Goal: Information Seeking & Learning: Learn about a topic

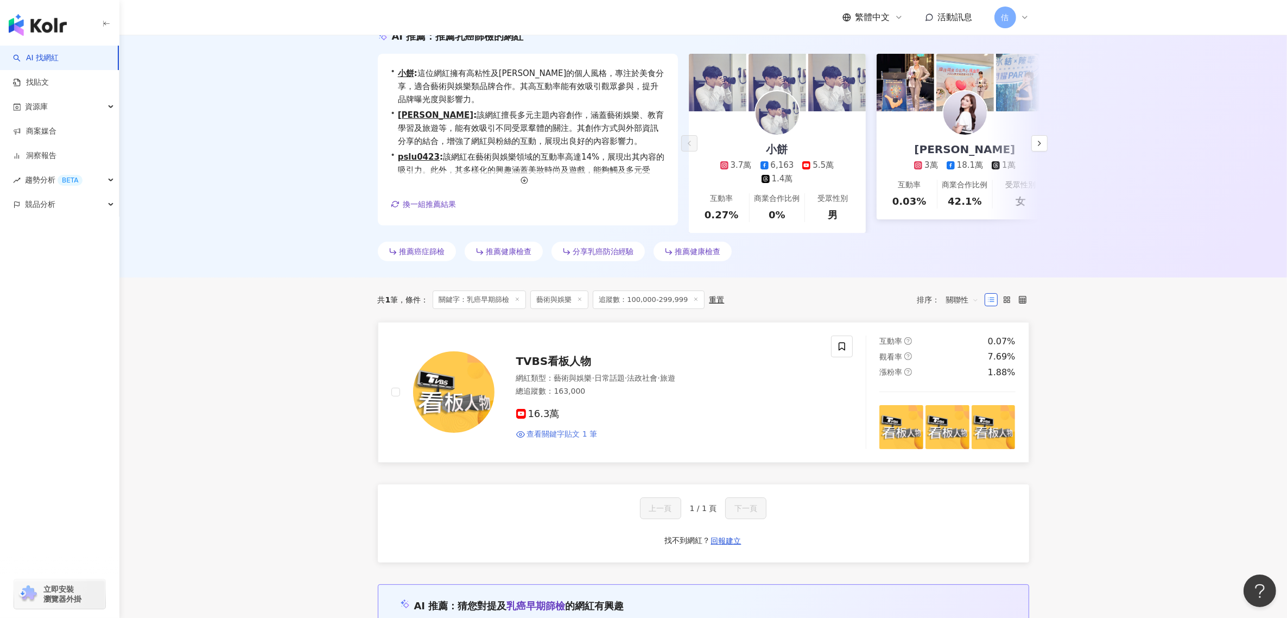
scroll to position [181, 0]
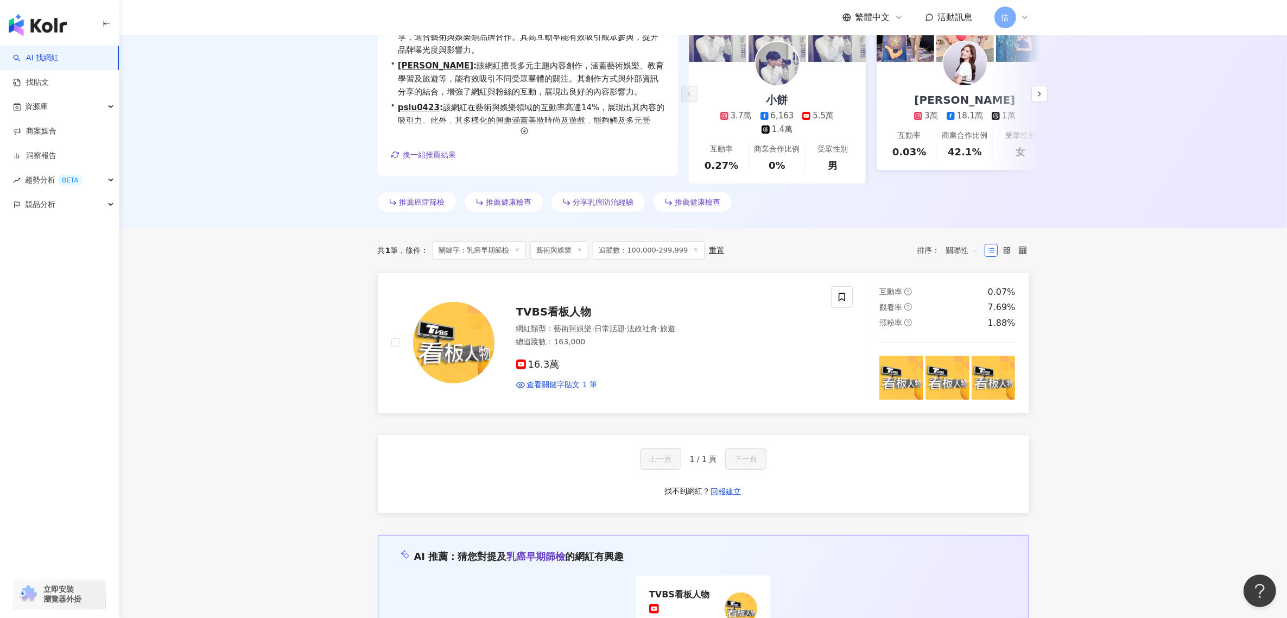
click at [441, 340] on img at bounding box center [453, 342] width 81 height 81
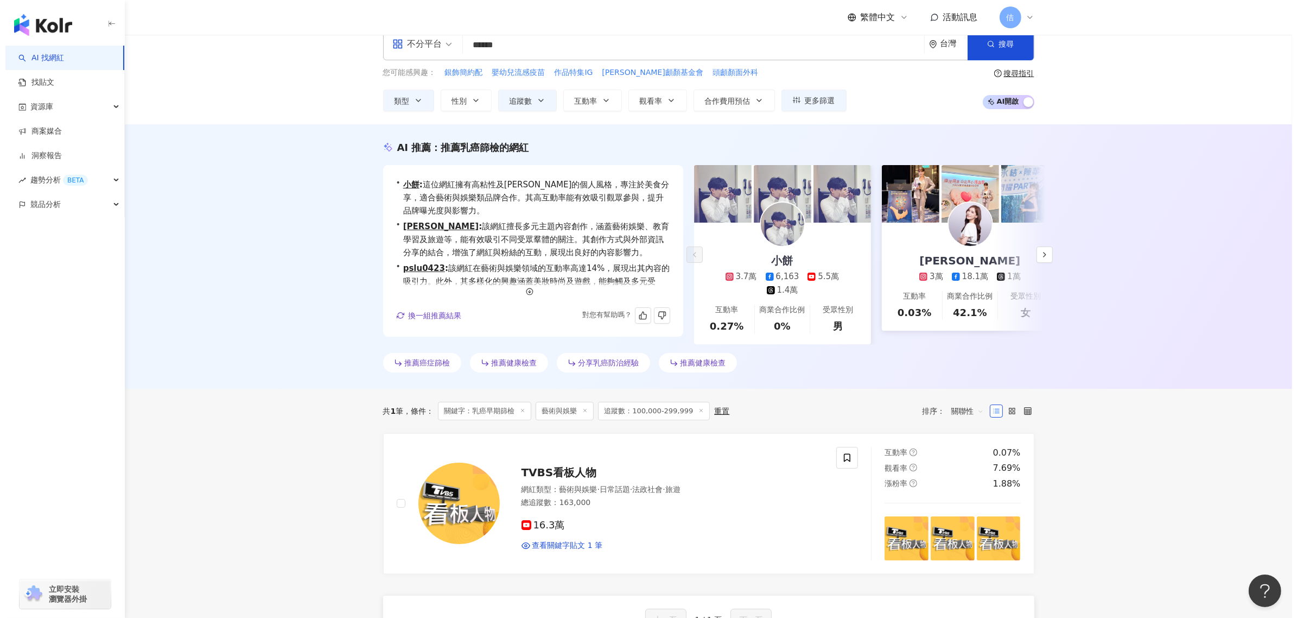
scroll to position [0, 0]
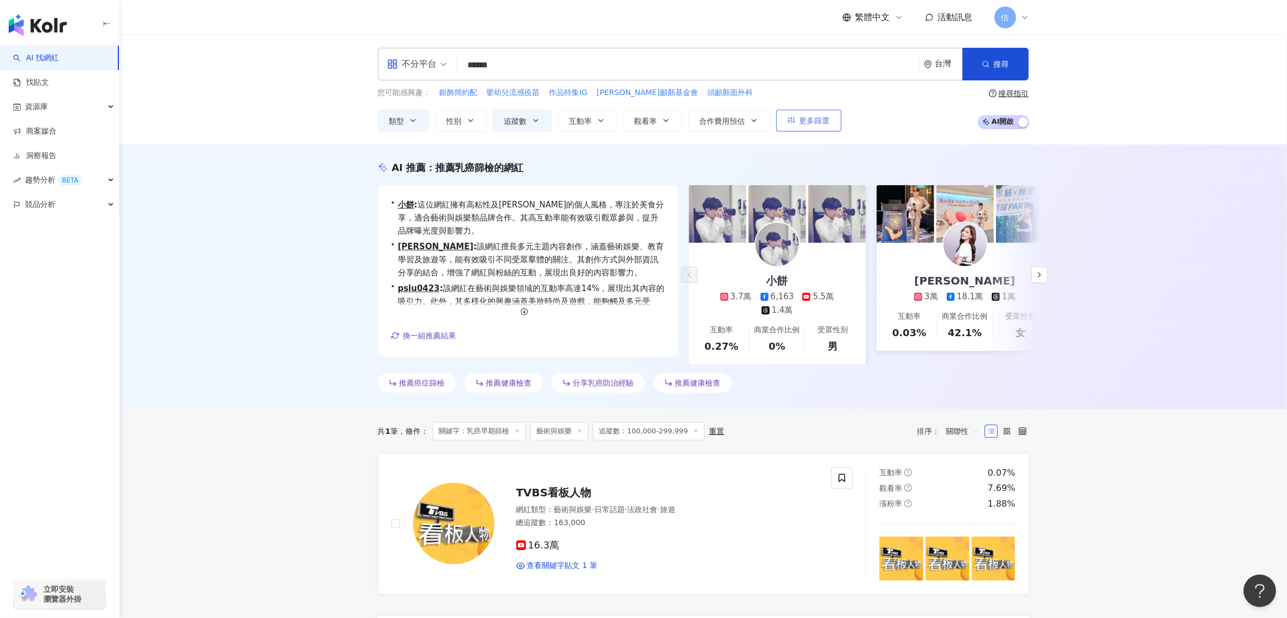
click at [815, 122] on span "更多篩選" at bounding box center [814, 120] width 30 height 9
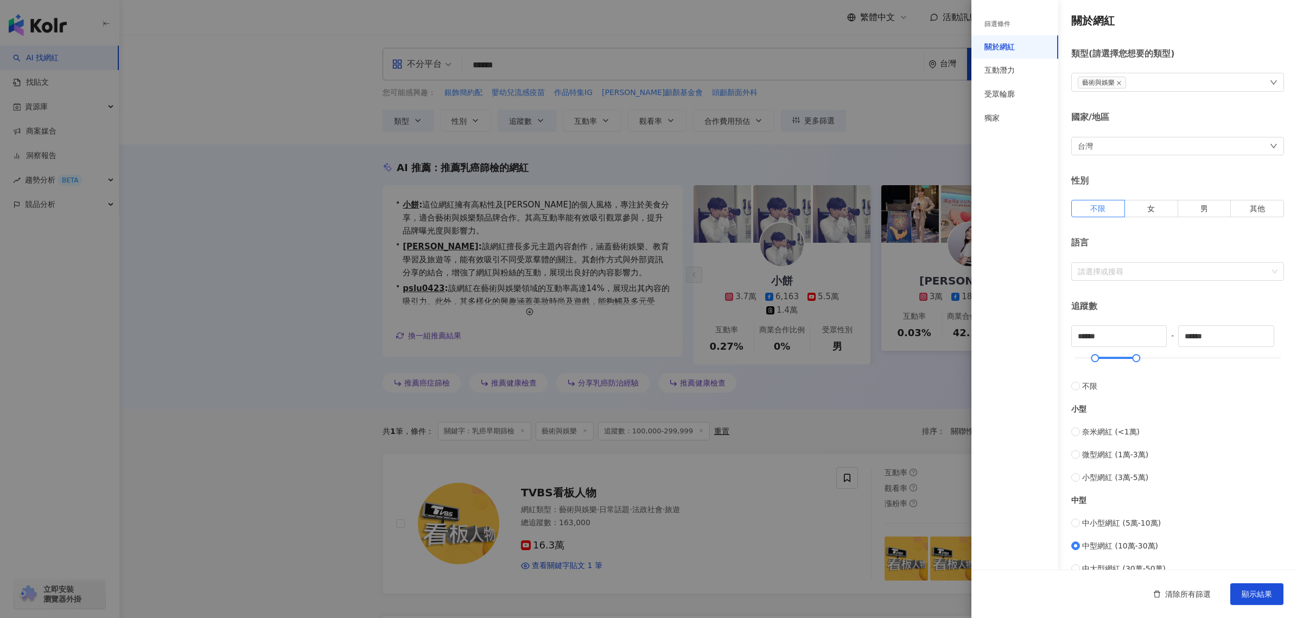
scroll to position [202, 0]
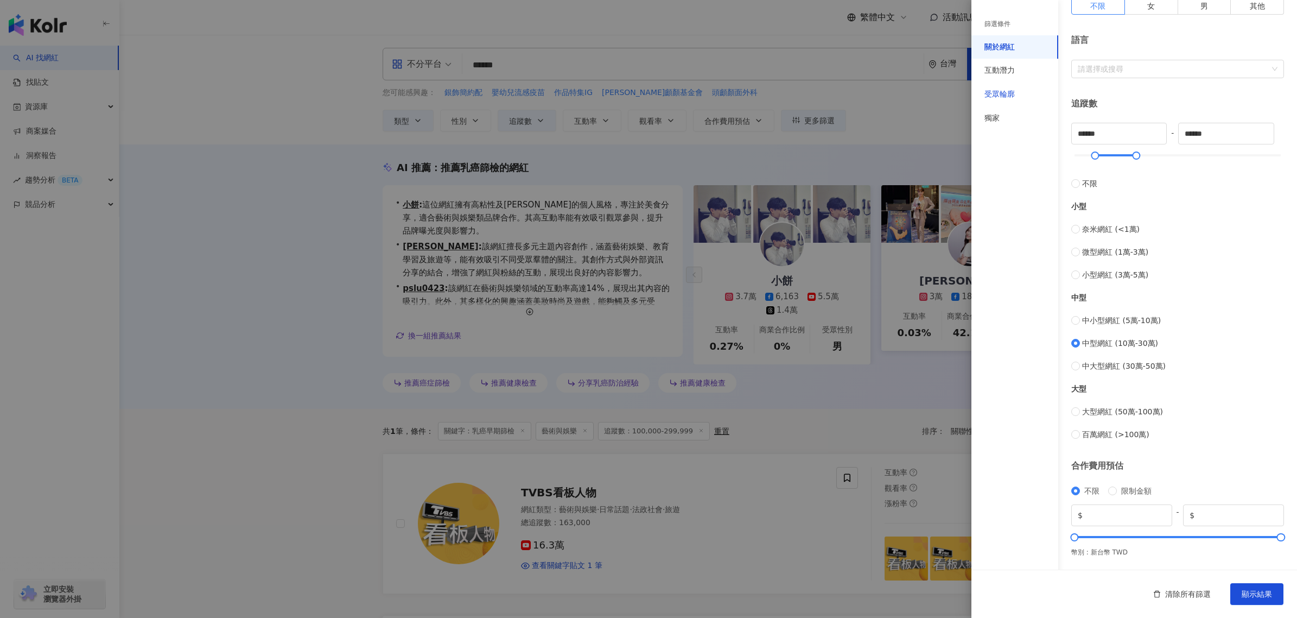
click at [1013, 98] on div "受眾輪廓" at bounding box center [1000, 94] width 30 height 11
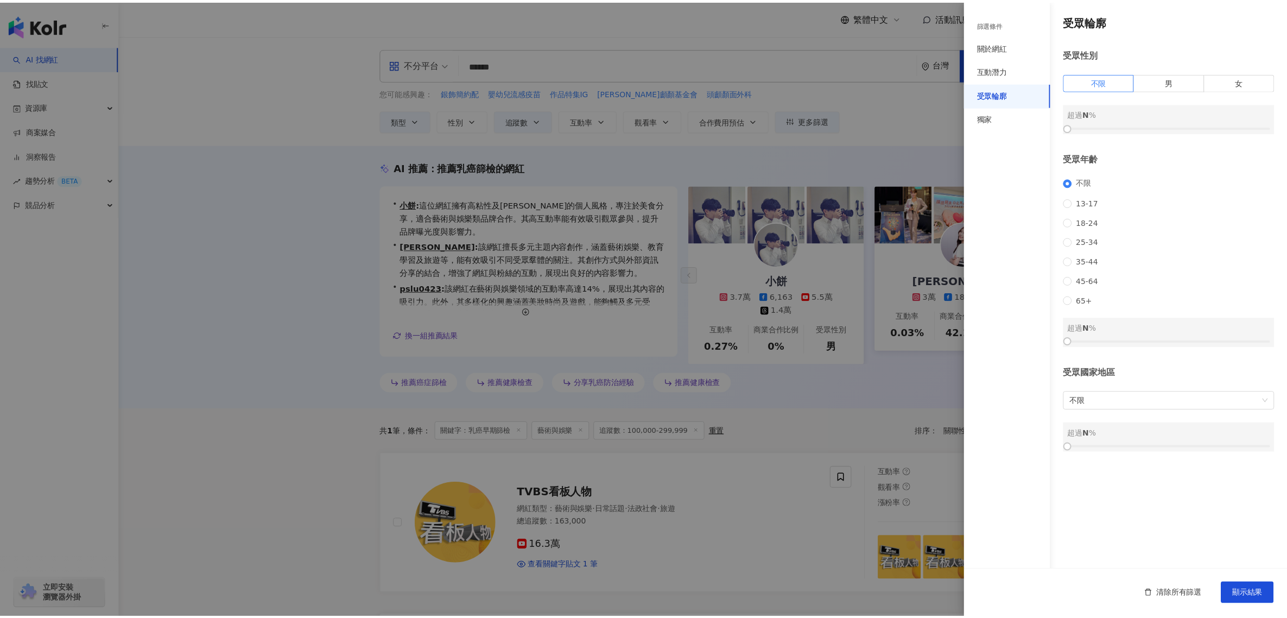
scroll to position [0, 0]
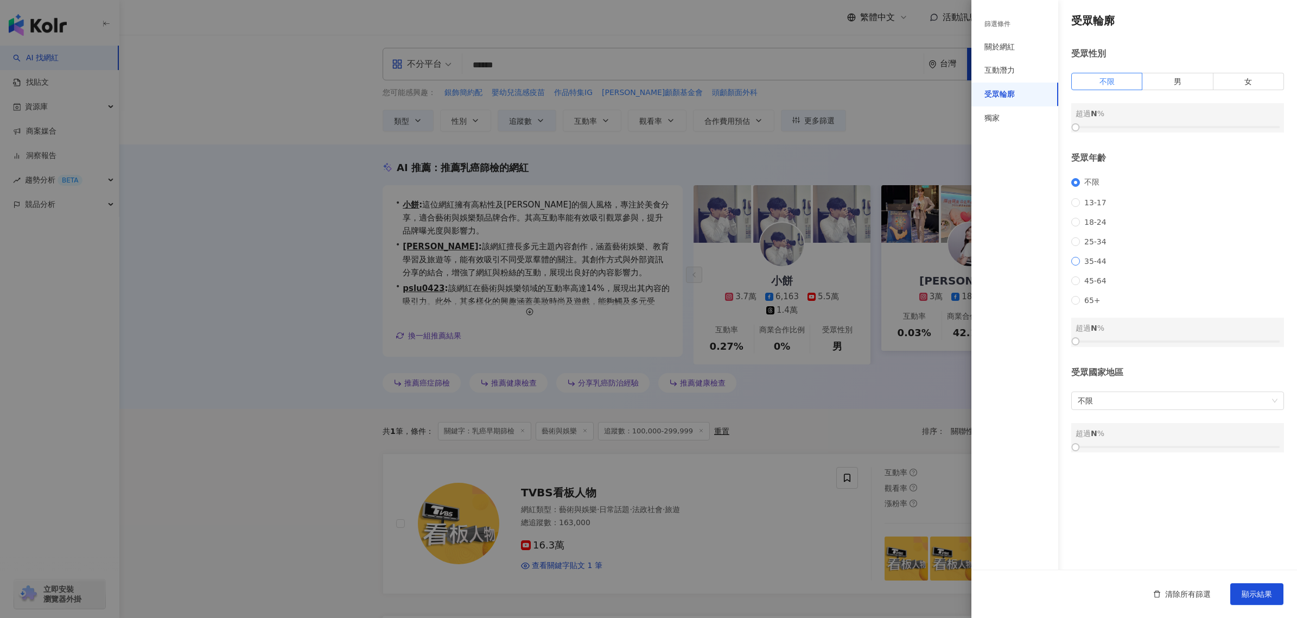
click at [1082, 265] on span "35-44" at bounding box center [1095, 261] width 31 height 9
click at [1263, 596] on span "顯示結果" at bounding box center [1257, 593] width 30 height 9
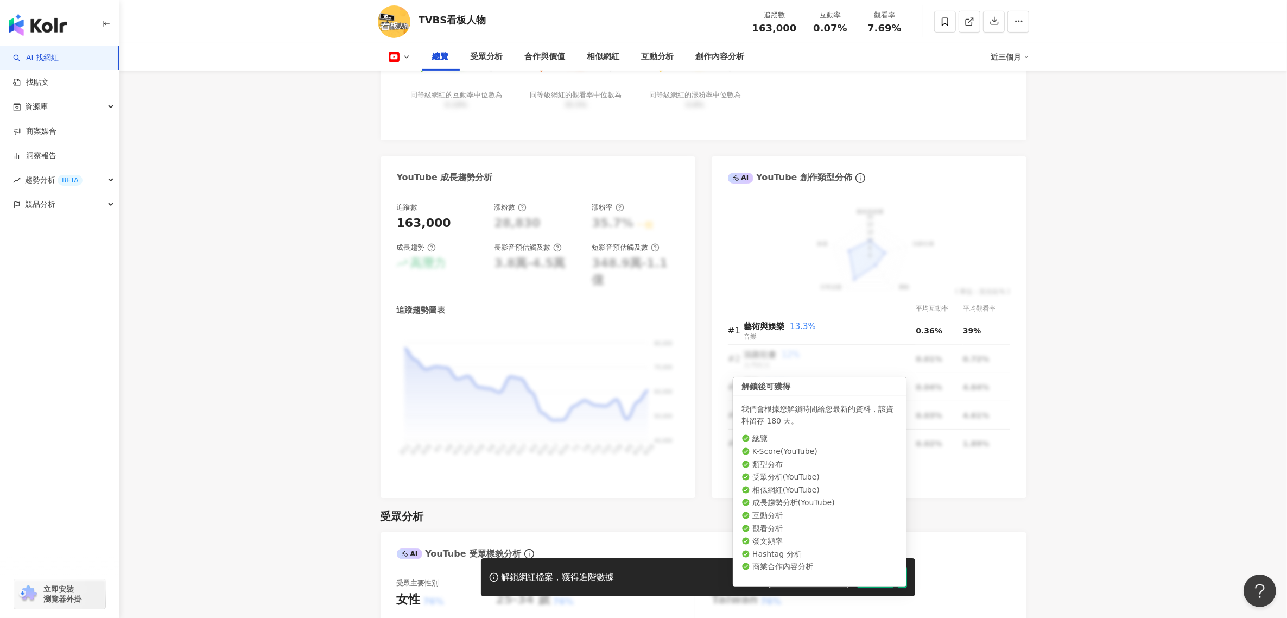
scroll to position [543, 0]
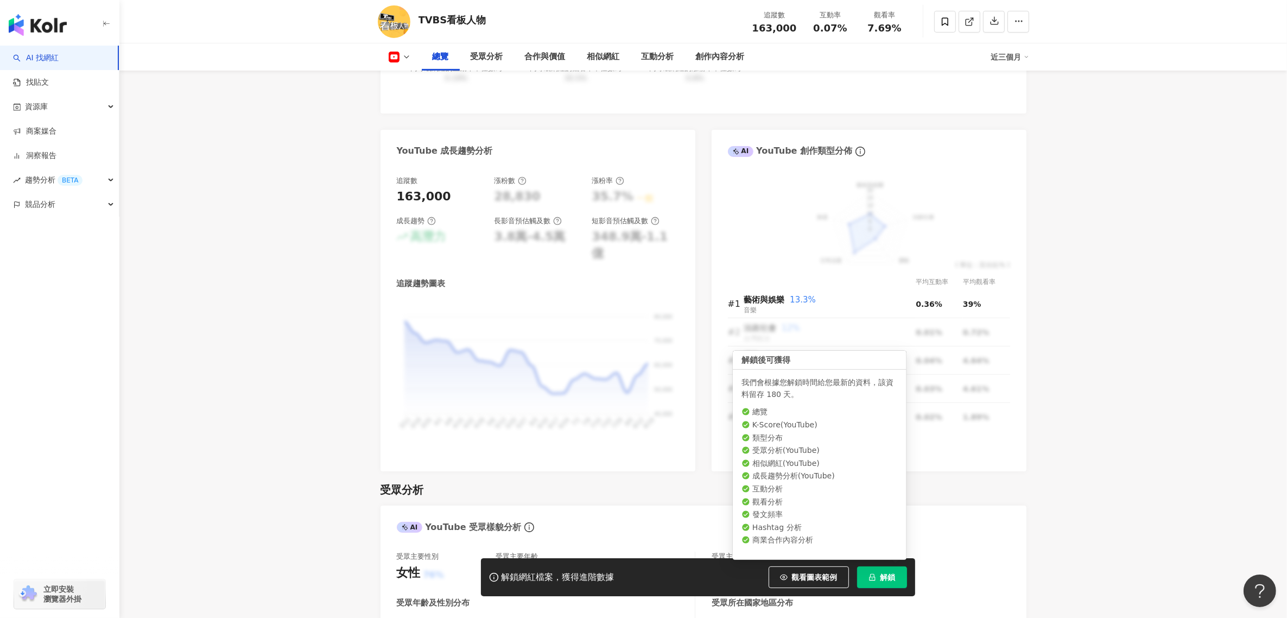
click at [888, 574] on span "解鎖" at bounding box center [887, 577] width 15 height 9
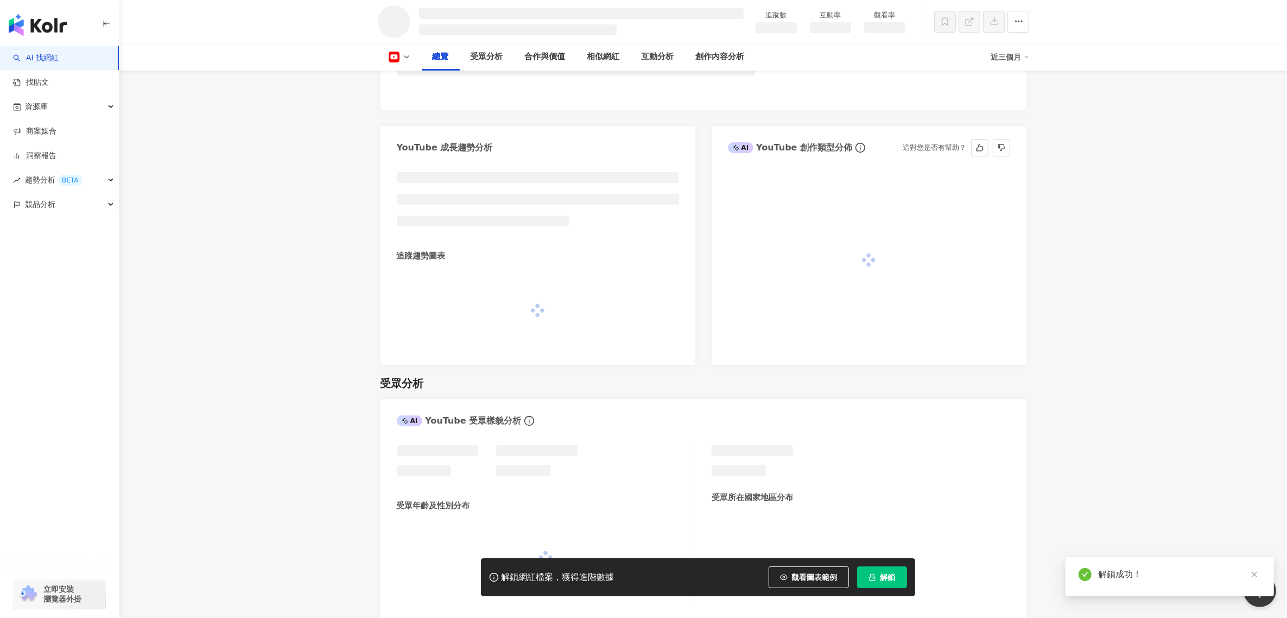
scroll to position [528, 0]
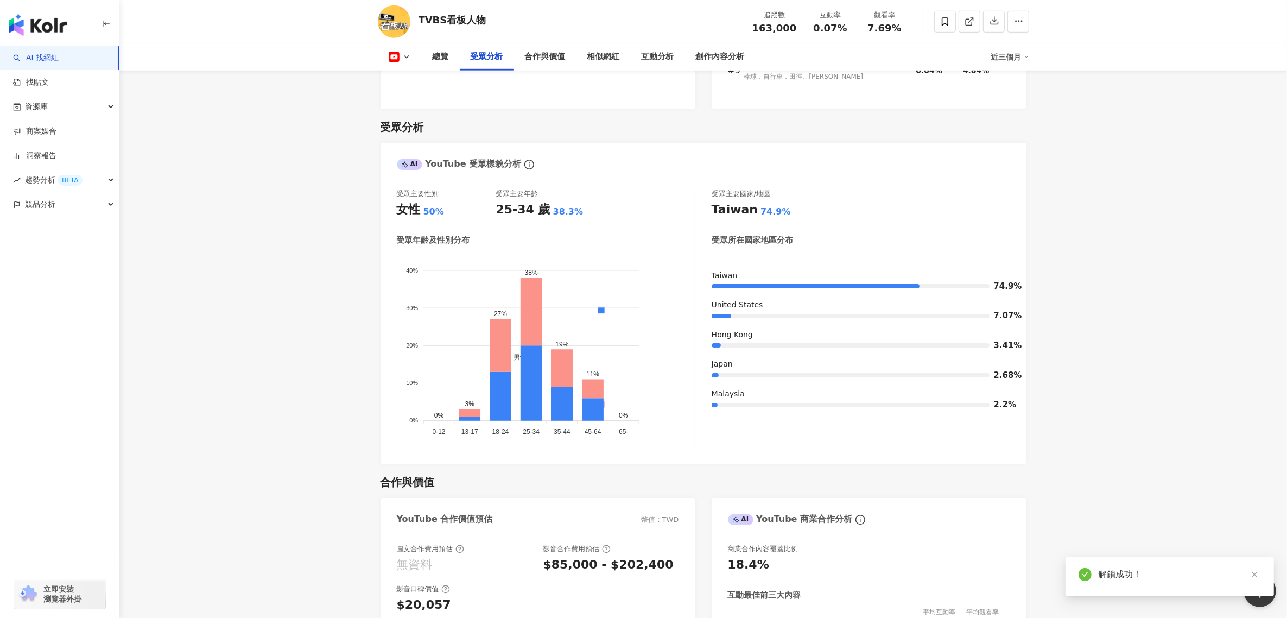
scroll to position [898, 0]
